Goal: Information Seeking & Learning: Get advice/opinions

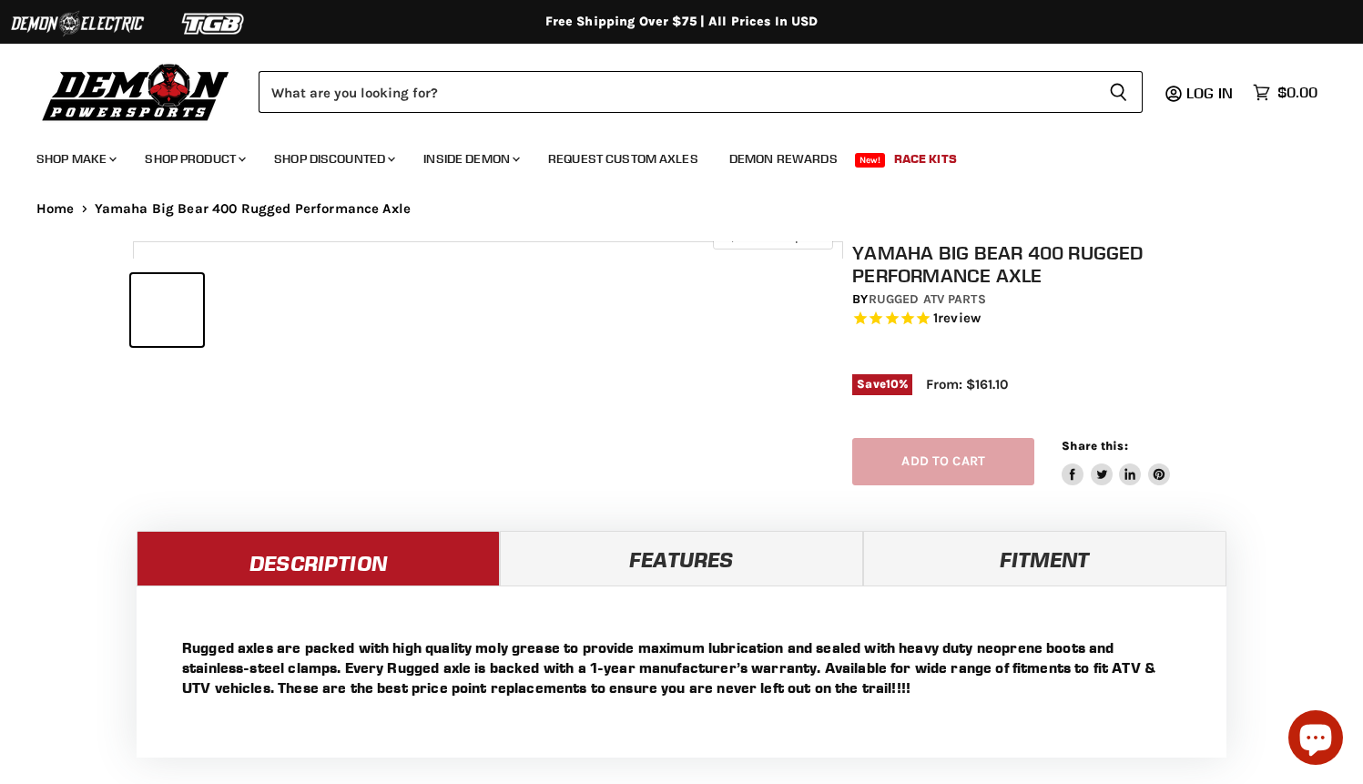
select select "******"
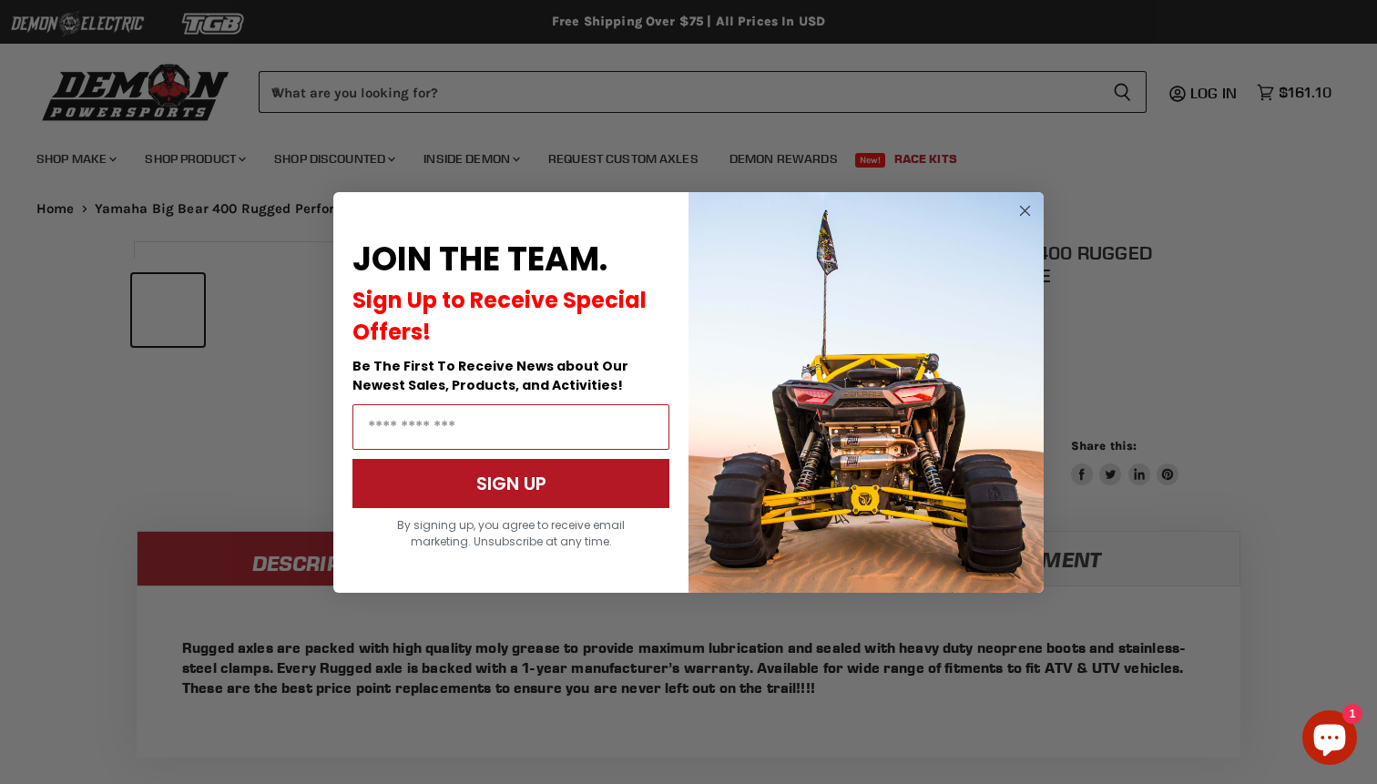
scroll to position [784, 0]
